Goal: Task Accomplishment & Management: Manage account settings

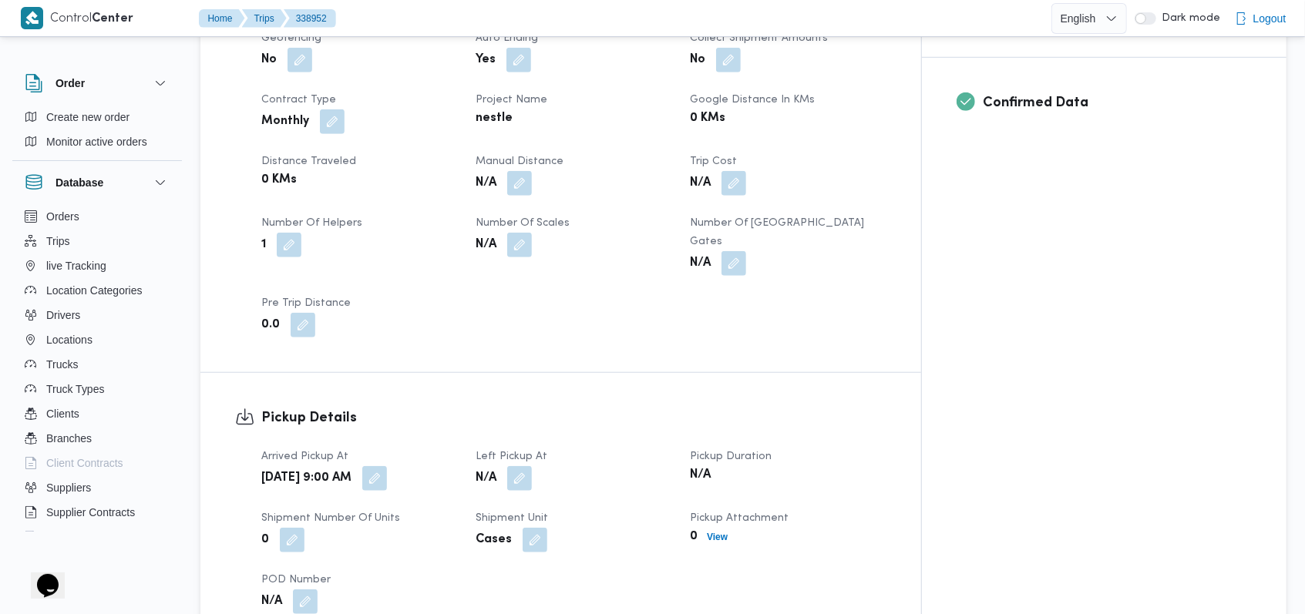
scroll to position [719, 0]
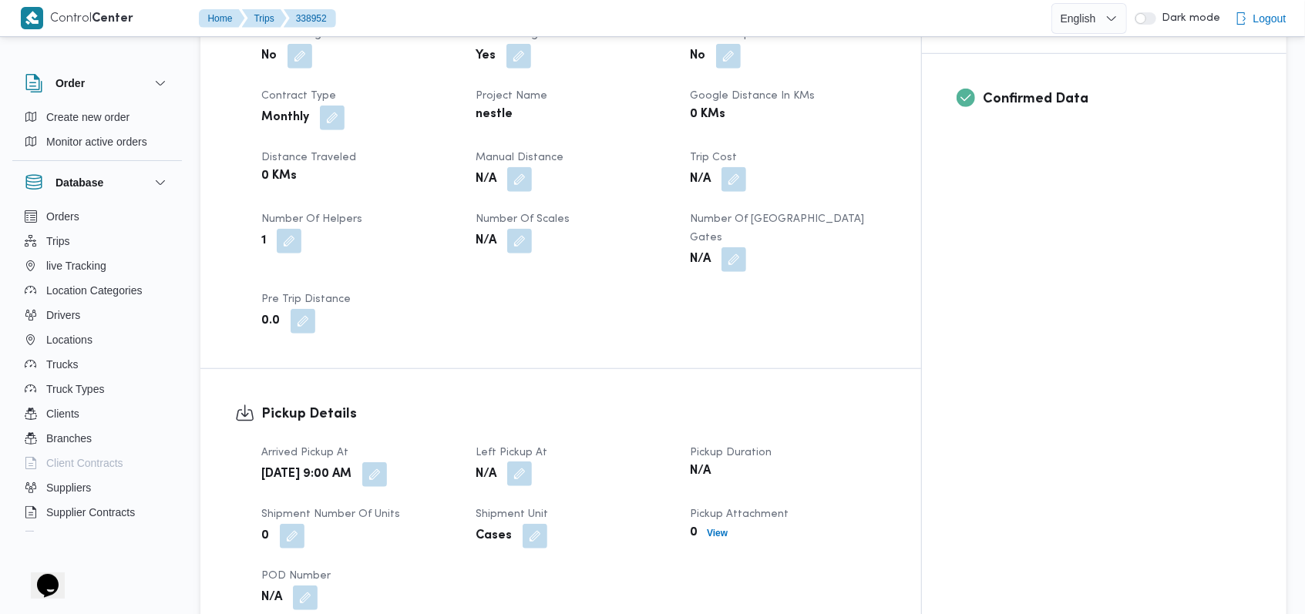
click at [532, 462] on button "button" at bounding box center [519, 474] width 25 height 25
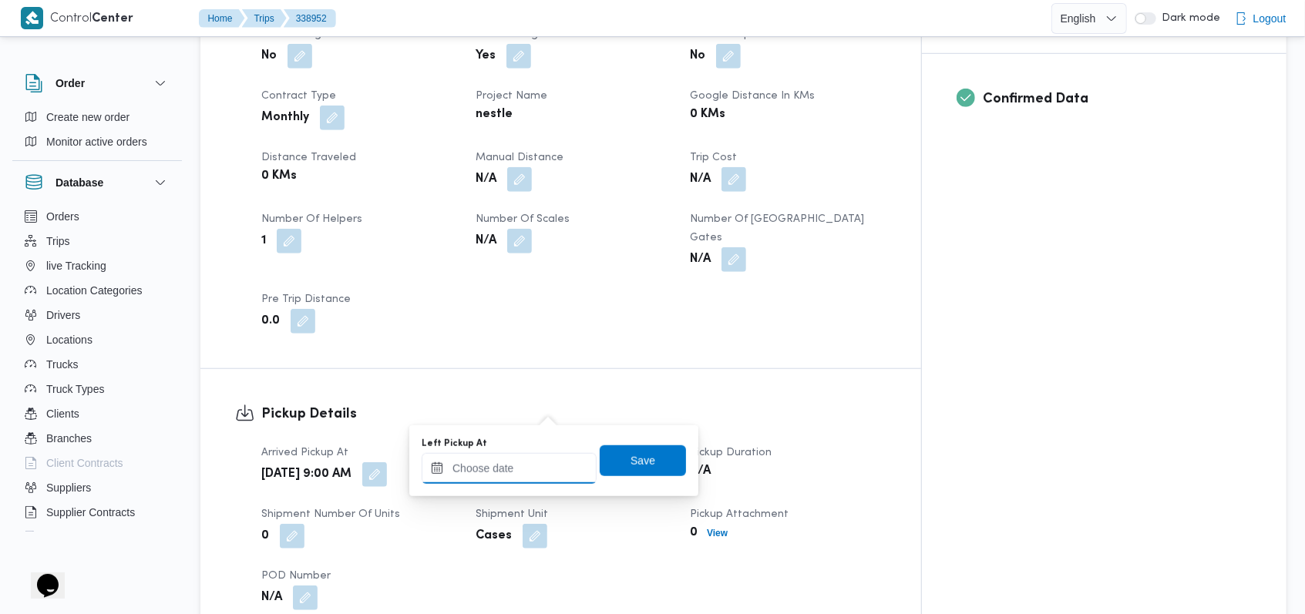
click at [517, 483] on input "Left Pickup At" at bounding box center [509, 468] width 175 height 31
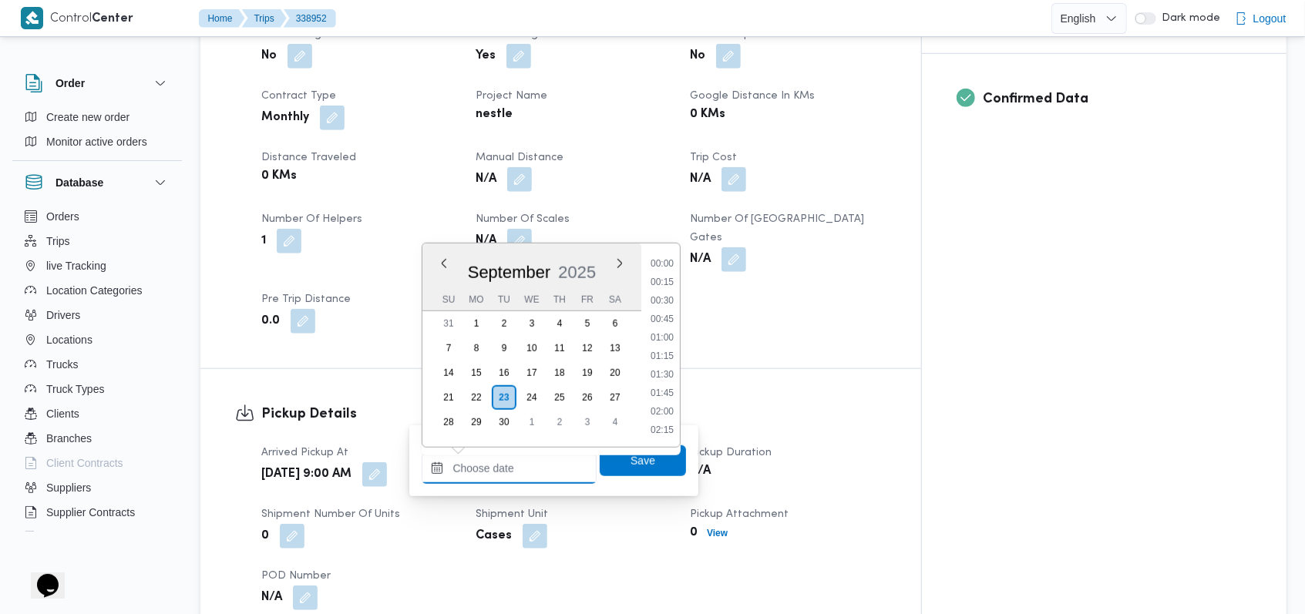
scroll to position [758, 0]
click at [663, 355] on li "11:30" at bounding box center [661, 356] width 35 height 15
type input "[DATE] 11:30"
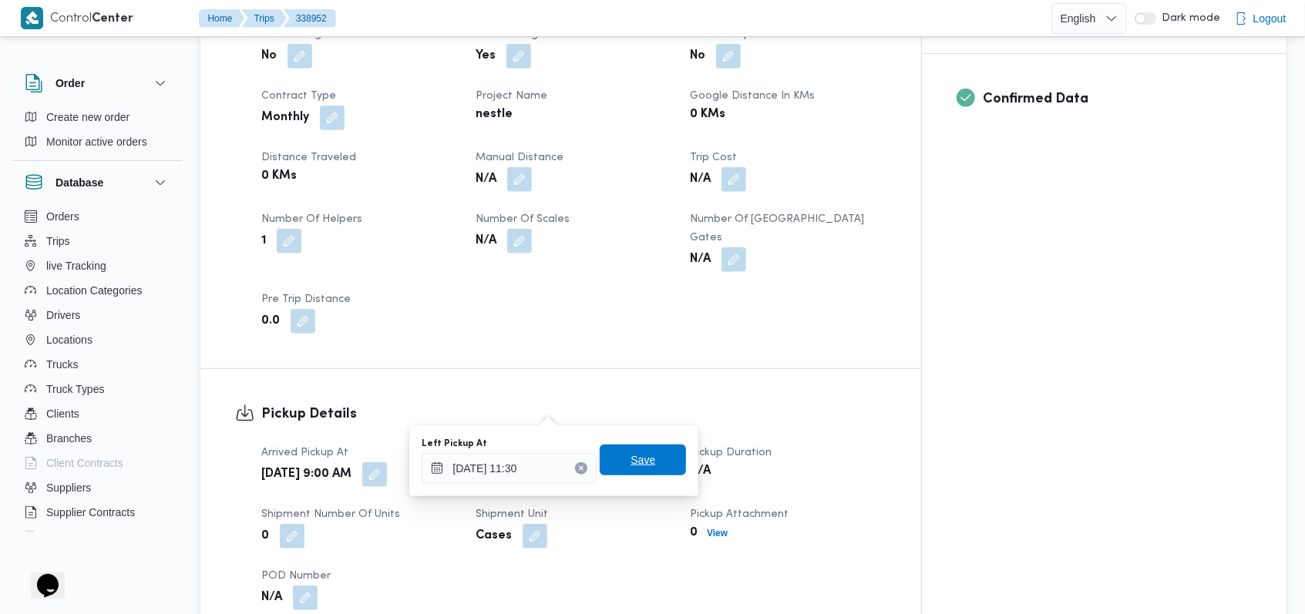
click at [617, 454] on span "Save" at bounding box center [643, 460] width 86 height 31
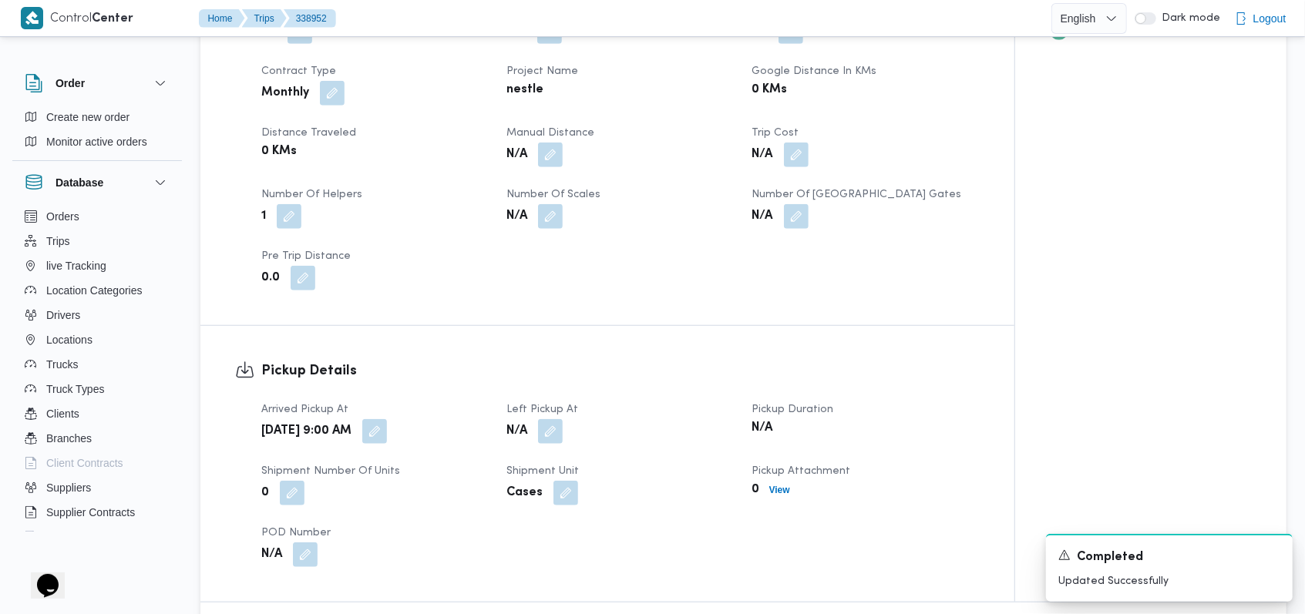
scroll to position [1130, 0]
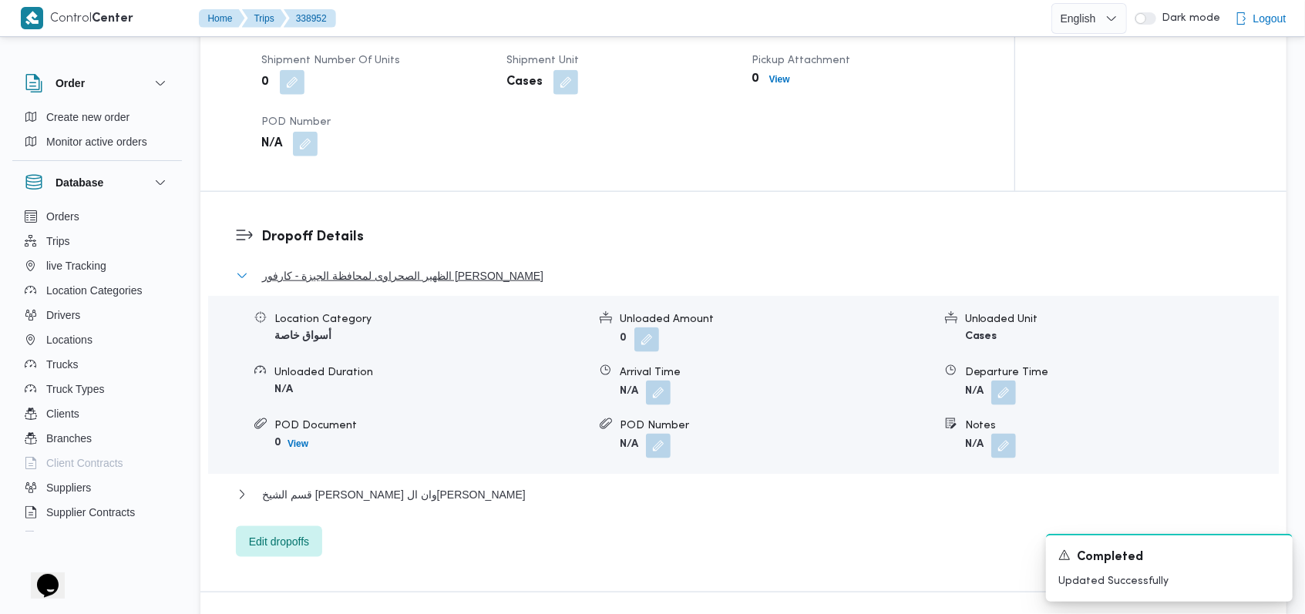
click at [394, 267] on span "الظهير الصحراوى لمحافظة الجيزة - كارفور [PERSON_NAME]" at bounding box center [402, 276] width 281 height 19
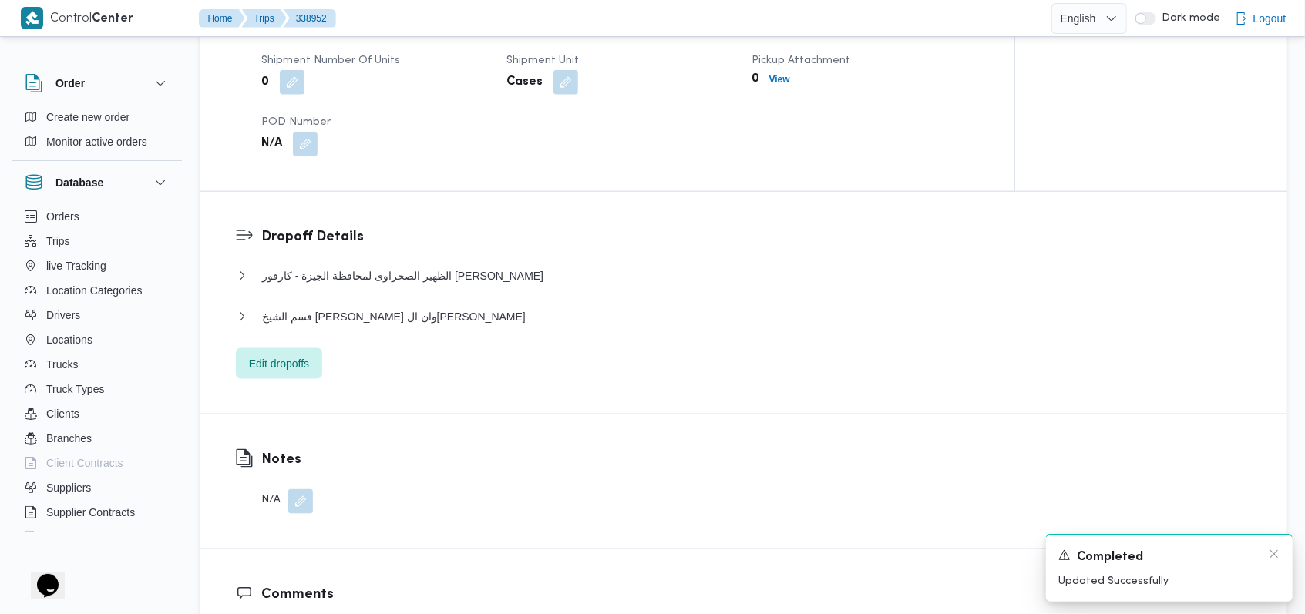
click at [1267, 557] on div "Completed" at bounding box center [1169, 557] width 222 height 19
click at [1272, 557] on icon "Dismiss toast" at bounding box center [1274, 554] width 8 height 8
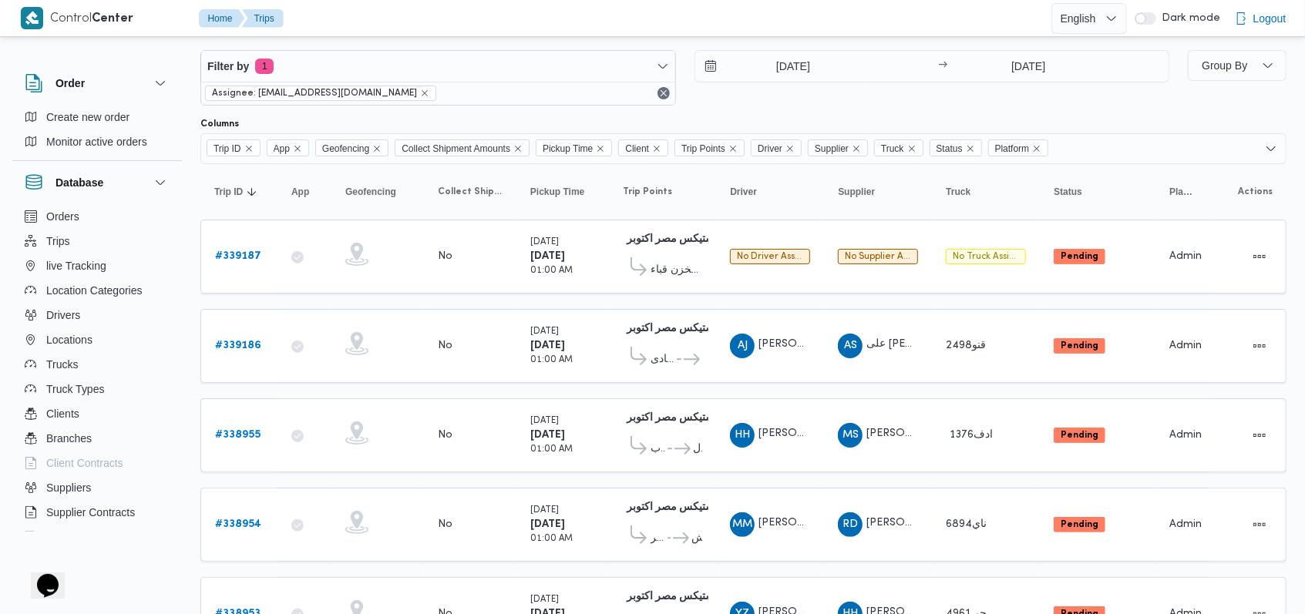
scroll to position [0, 0]
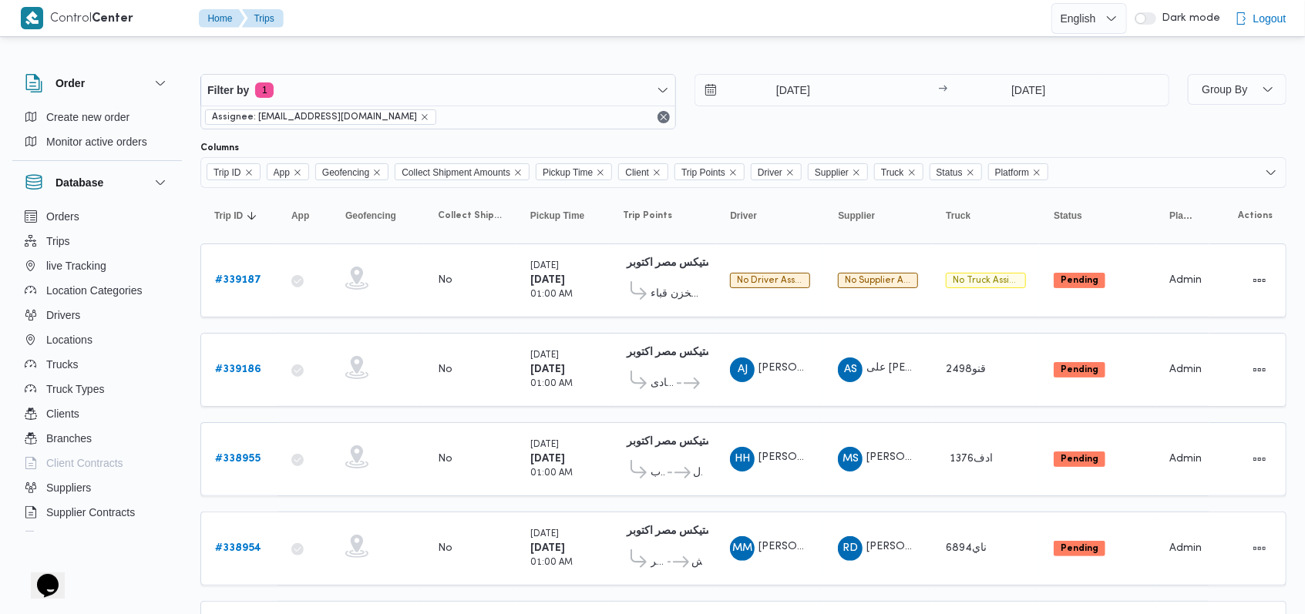
click at [771, 128] on div "[DATE] → [DATE]" at bounding box center [933, 102] width 476 height 56
click at [733, 135] on div "Filter by 1 Assignee: [EMAIL_ADDRESS][DOMAIN_NAME] [DATE] → [DATE]" at bounding box center [685, 102] width 988 height 74
click at [228, 281] on b "# 339187" at bounding box center [238, 280] width 46 height 10
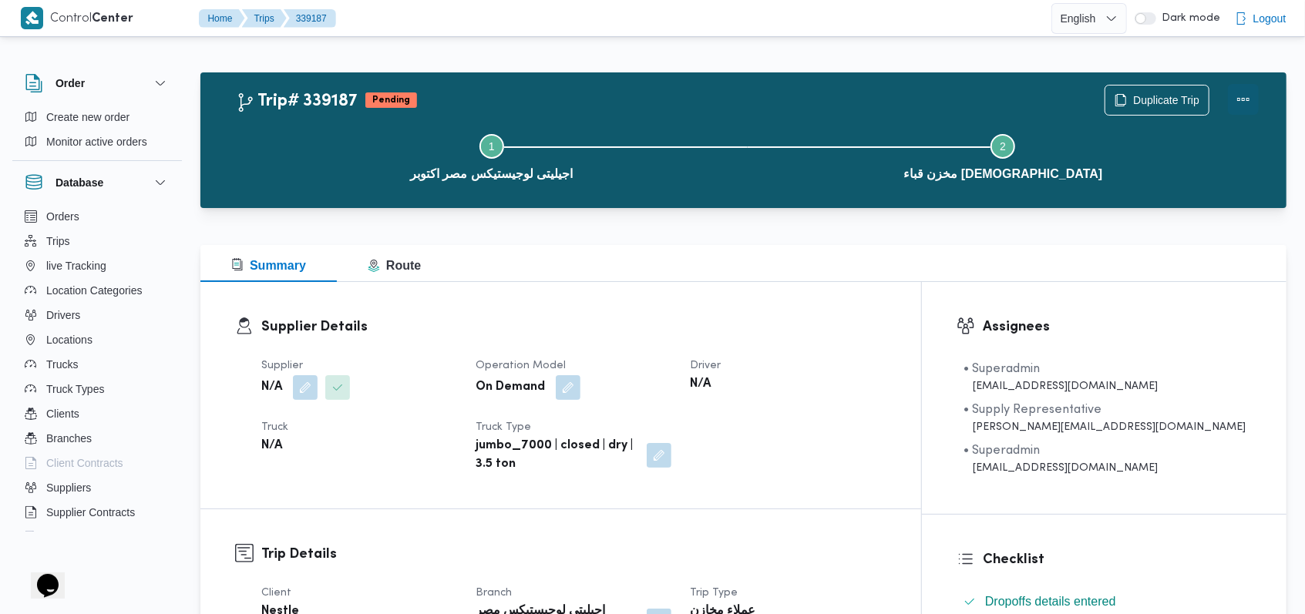
click at [1255, 95] on button "Actions" at bounding box center [1243, 99] width 31 height 31
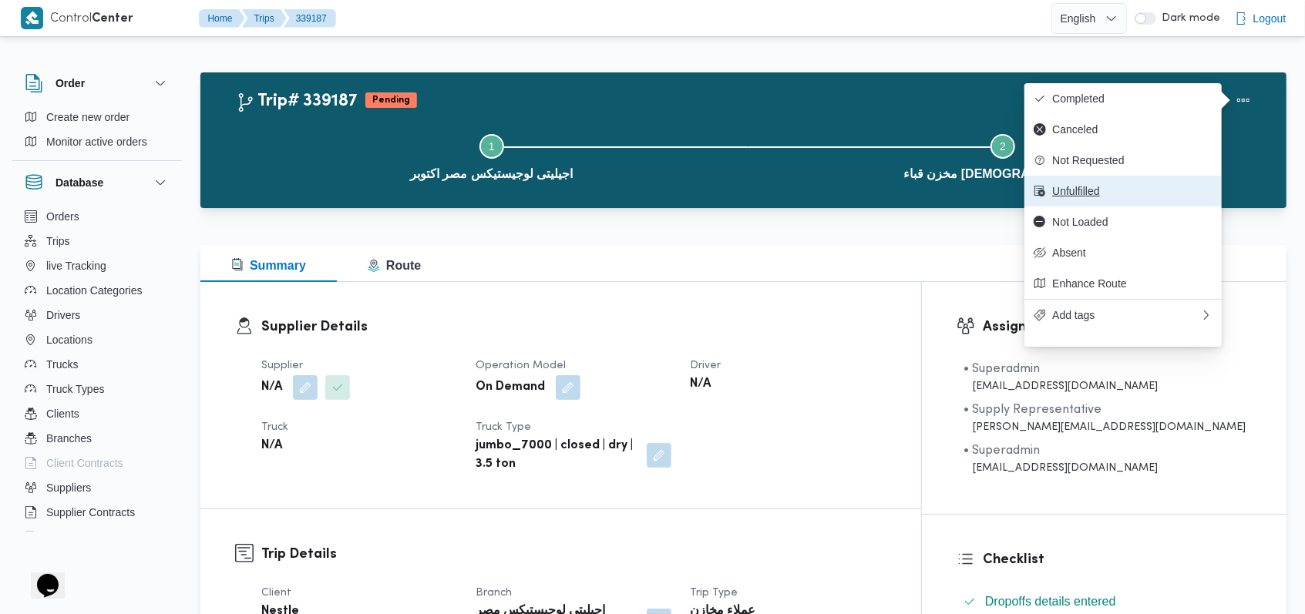
click at [1067, 188] on button "Unfulfilled" at bounding box center [1123, 191] width 197 height 31
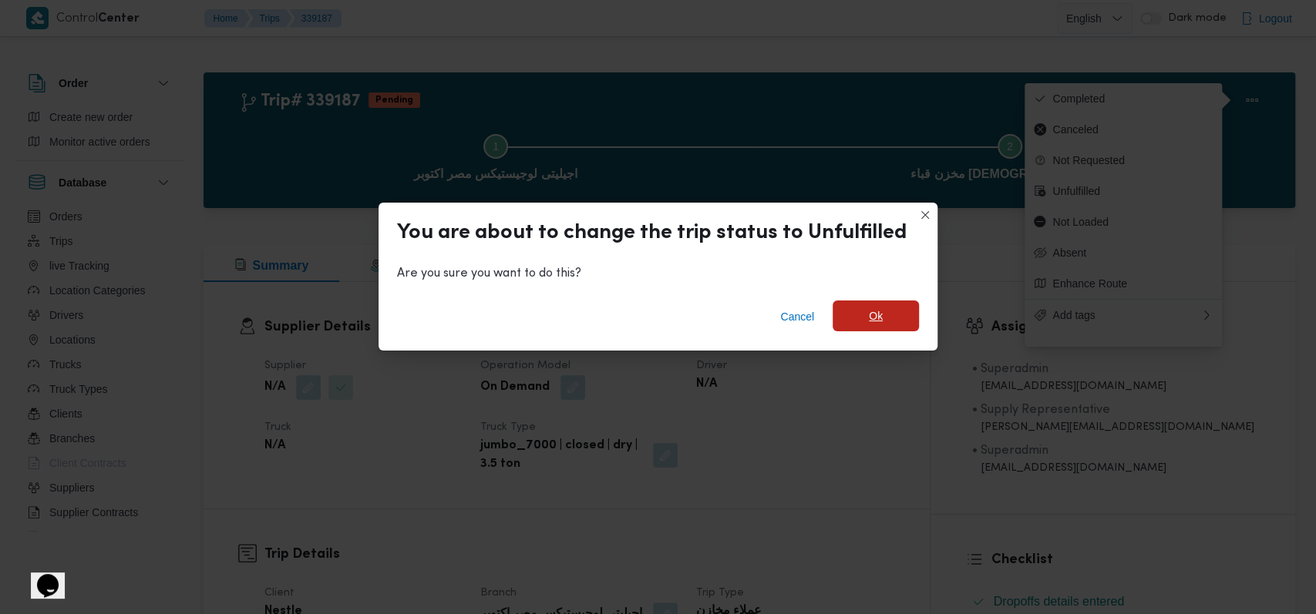
click at [869, 312] on span "Ok" at bounding box center [876, 316] width 14 height 19
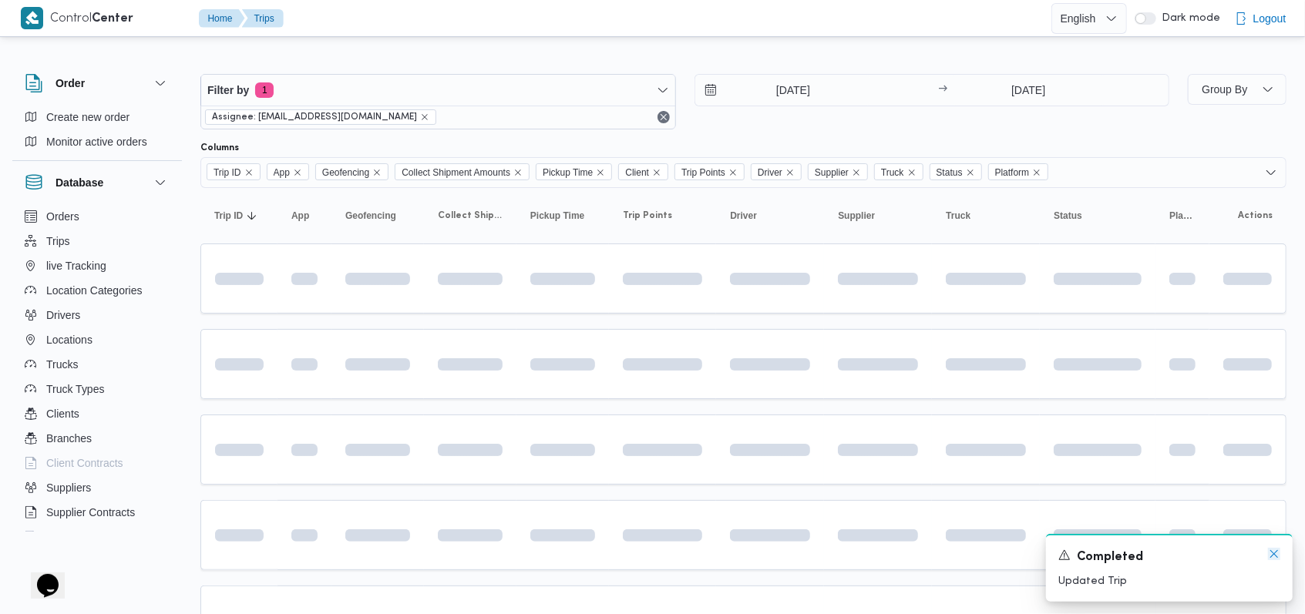
click at [1272, 557] on icon "Dismiss toast" at bounding box center [1274, 554] width 12 height 12
